Goal: Information Seeking & Learning: Check status

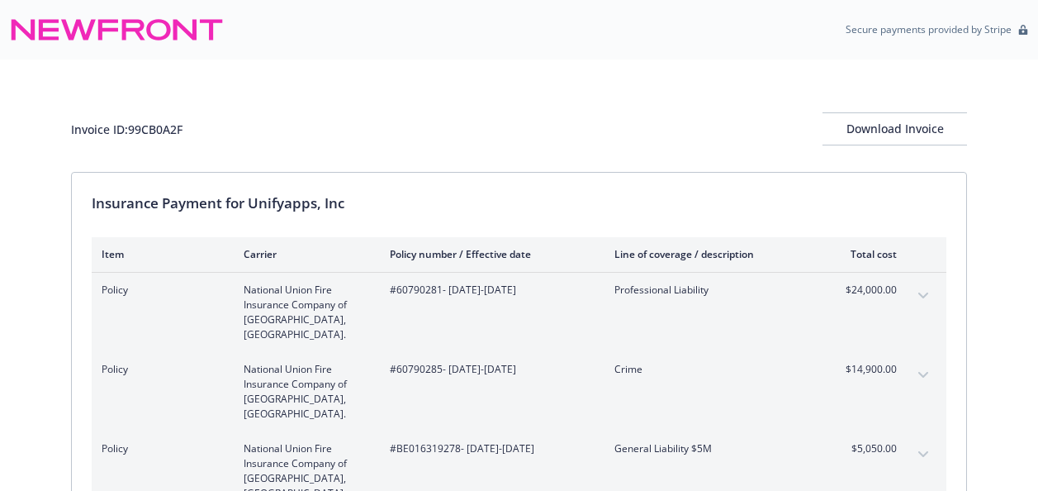
scroll to position [283, 0]
